Goal: Find specific page/section

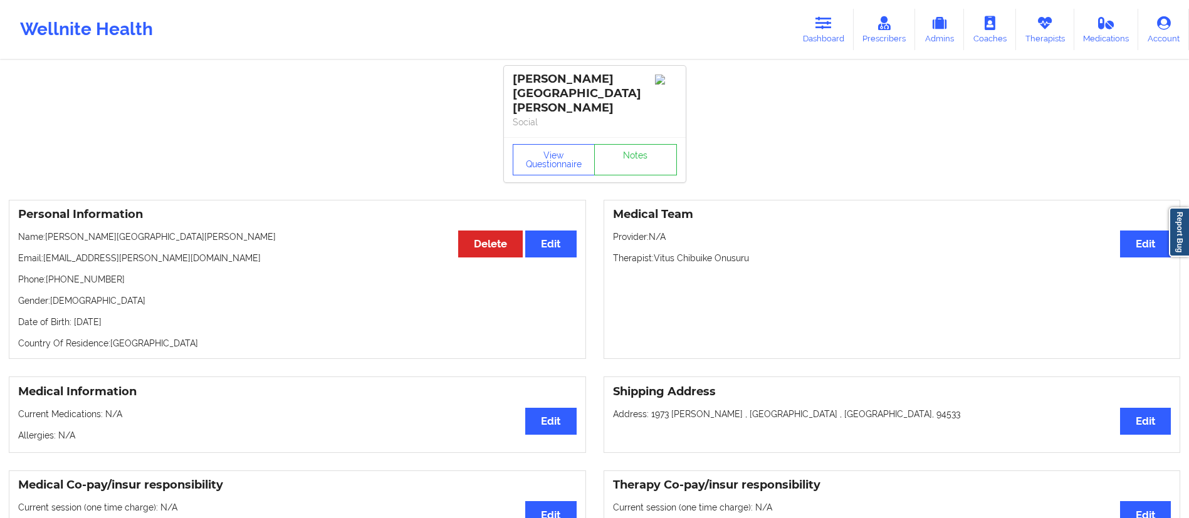
drag, startPoint x: 506, startPoint y: 94, endPoint x: 567, endPoint y: 98, distance: 60.3
click at [567, 98] on div "[PERSON_NAME] [PERSON_NAME] Social" at bounding box center [595, 101] width 182 height 71
drag, startPoint x: 825, startPoint y: 30, endPoint x: 743, endPoint y: 52, distance: 84.4
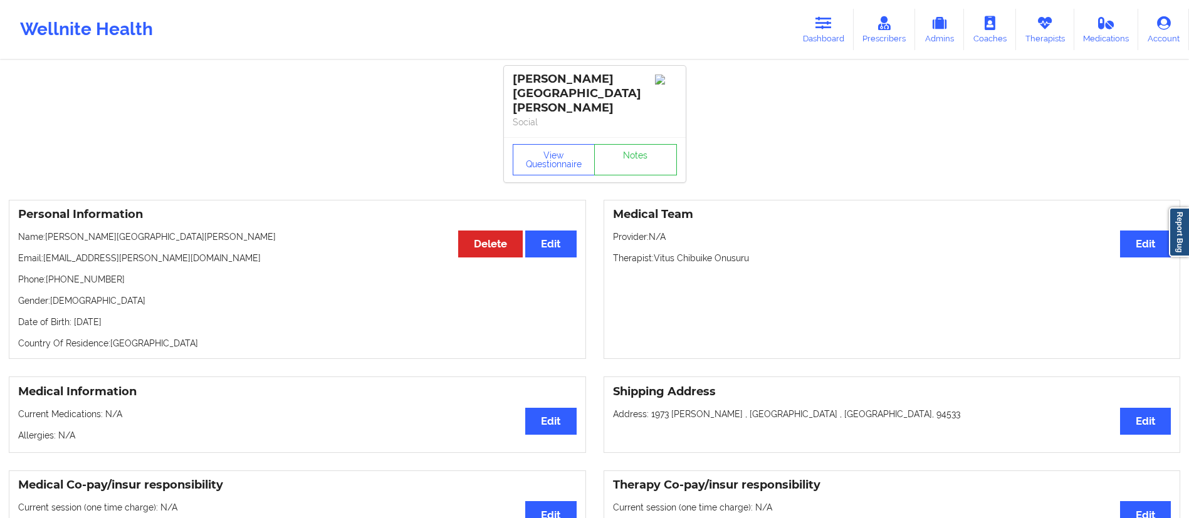
click at [825, 30] on link "Dashboard" at bounding box center [823, 29] width 60 height 41
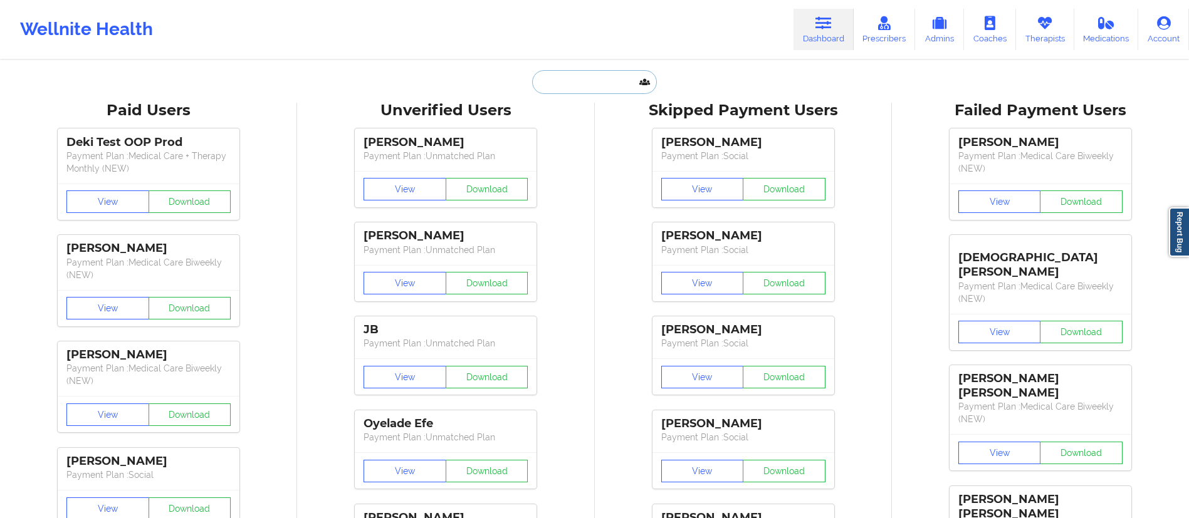
click at [573, 77] on input "text" at bounding box center [594, 82] width 124 height 24
paste input "[PERSON_NAME]"
type input "[PERSON_NAME]"
